Goal: Task Accomplishment & Management: Use online tool/utility

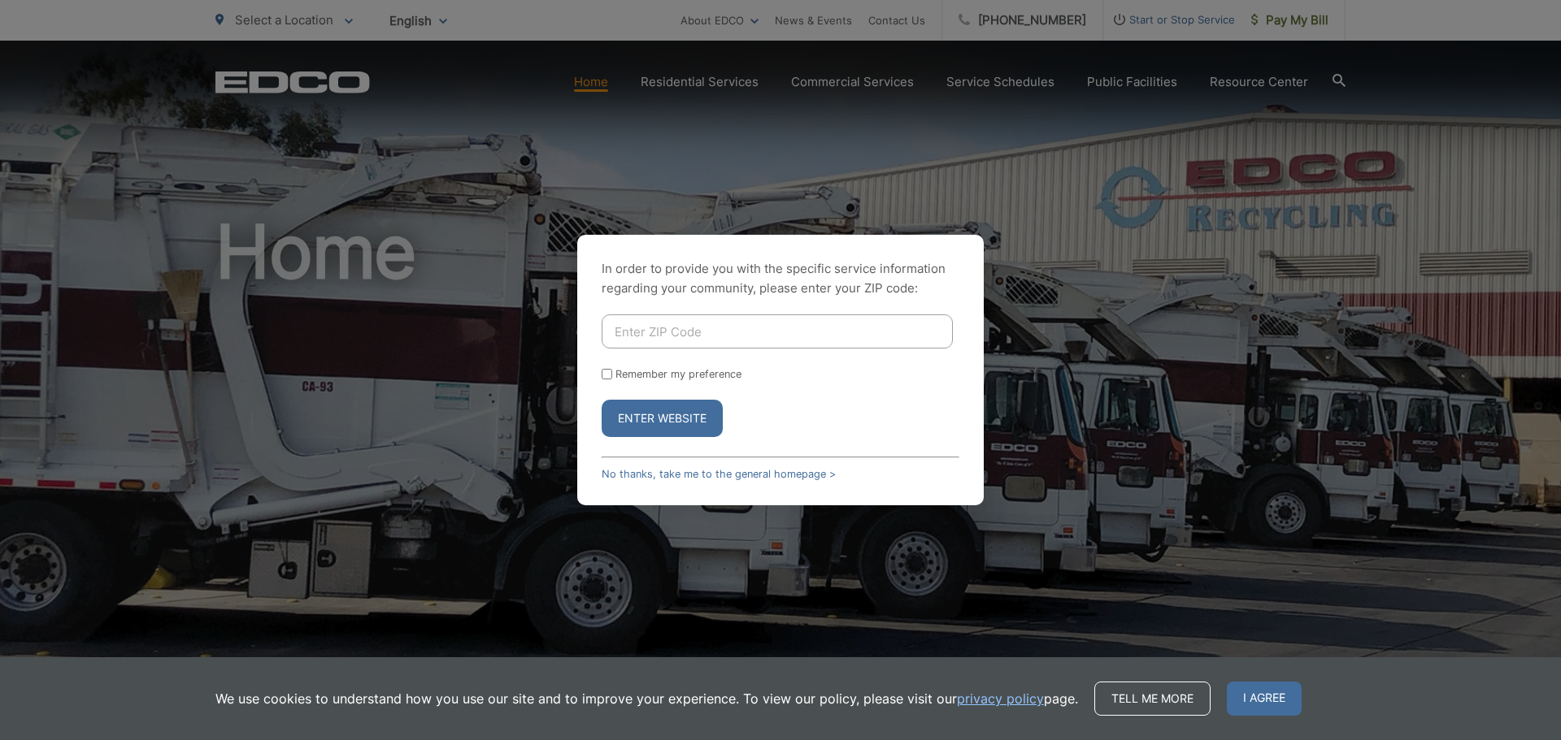
click at [693, 336] on input "Enter ZIP Code" at bounding box center [776, 332] width 351 height 34
type input "92082"
click at [606, 370] on input "Remember my preference" at bounding box center [606, 374] width 11 height 11
checkbox input "true"
click at [656, 415] on button "Enter Website" at bounding box center [661, 418] width 121 height 37
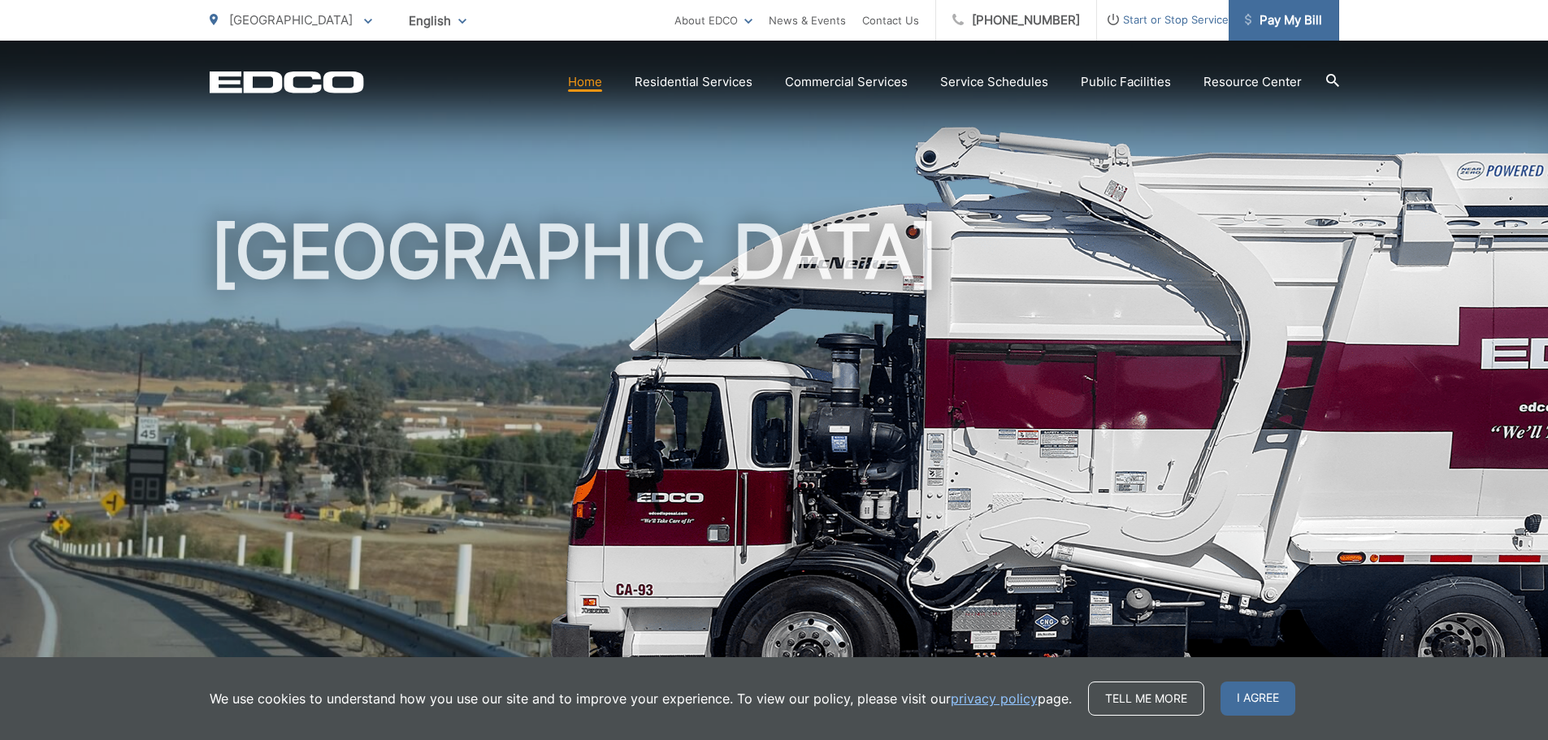
click at [1271, 20] on span "Pay My Bill" at bounding box center [1283, 21] width 77 height 20
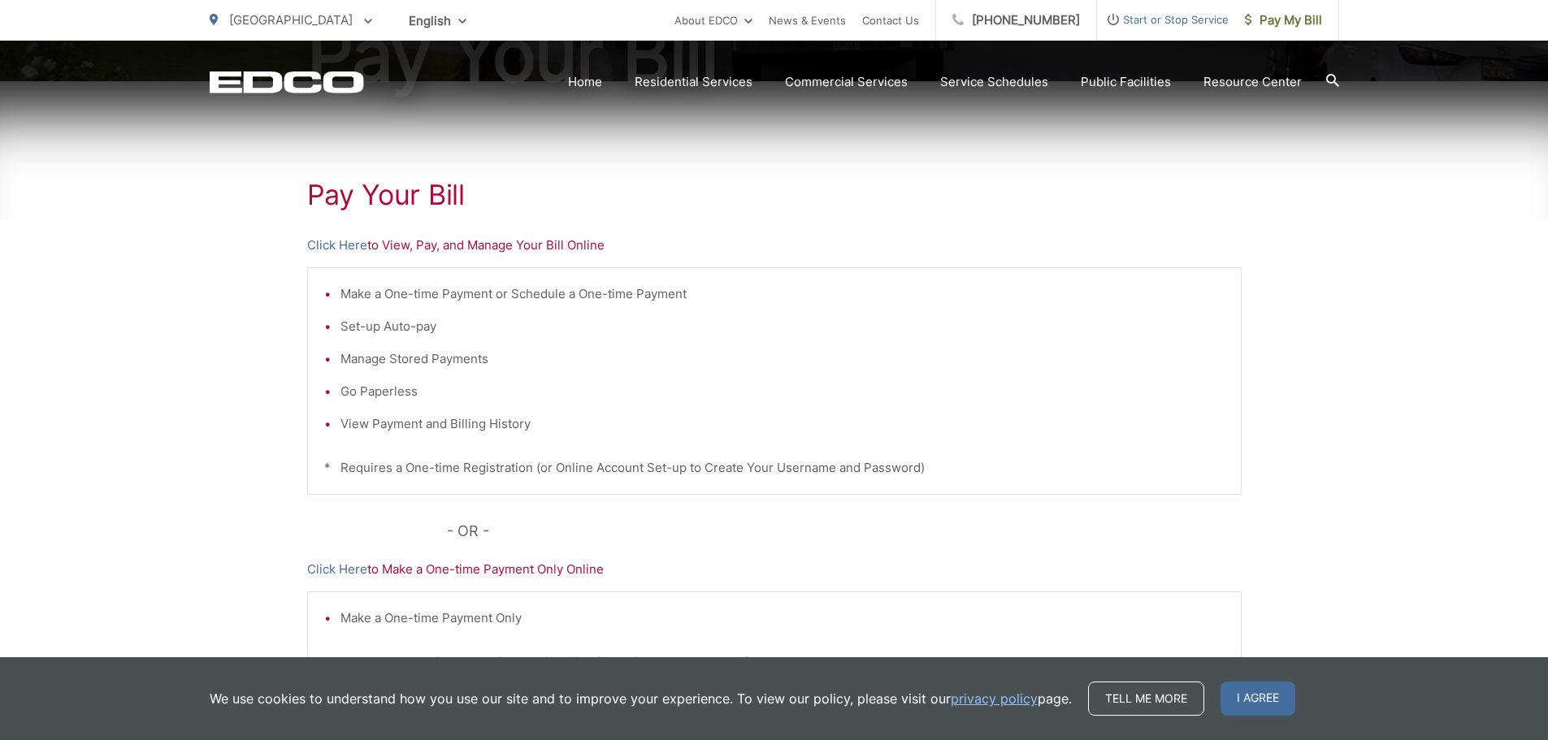
scroll to position [325, 0]
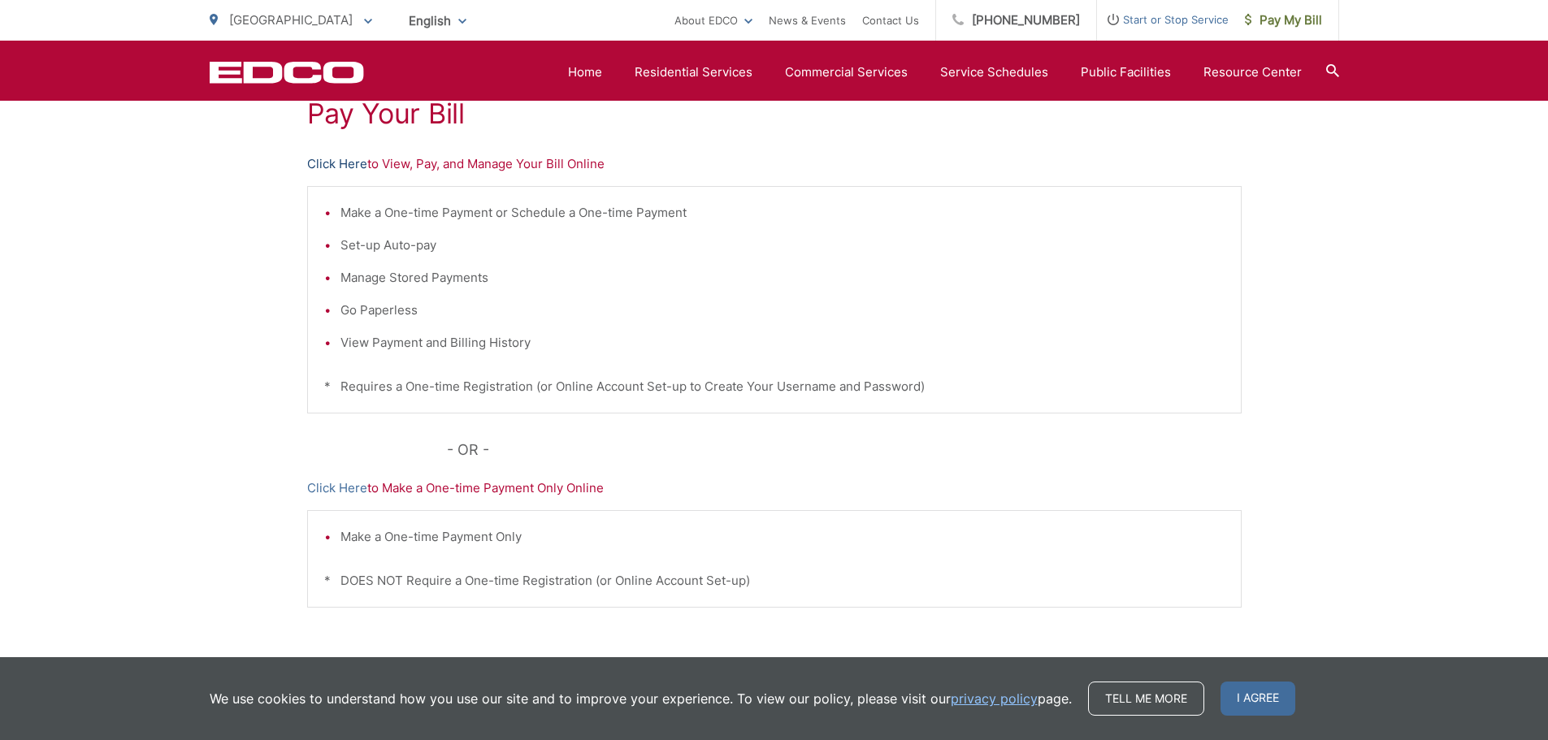
click at [355, 167] on link "Click Here" at bounding box center [337, 164] width 60 height 20
